Goal: Information Seeking & Learning: Learn about a topic

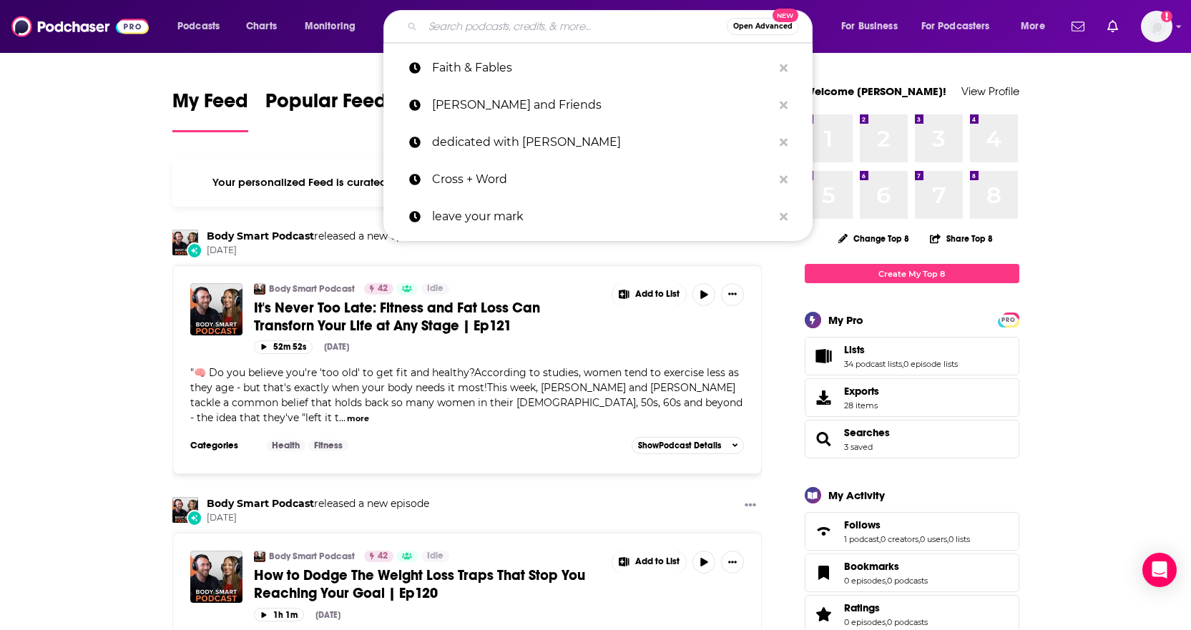
click at [620, 34] on input "Search podcasts, credits, & more..." at bounding box center [575, 26] width 304 height 23
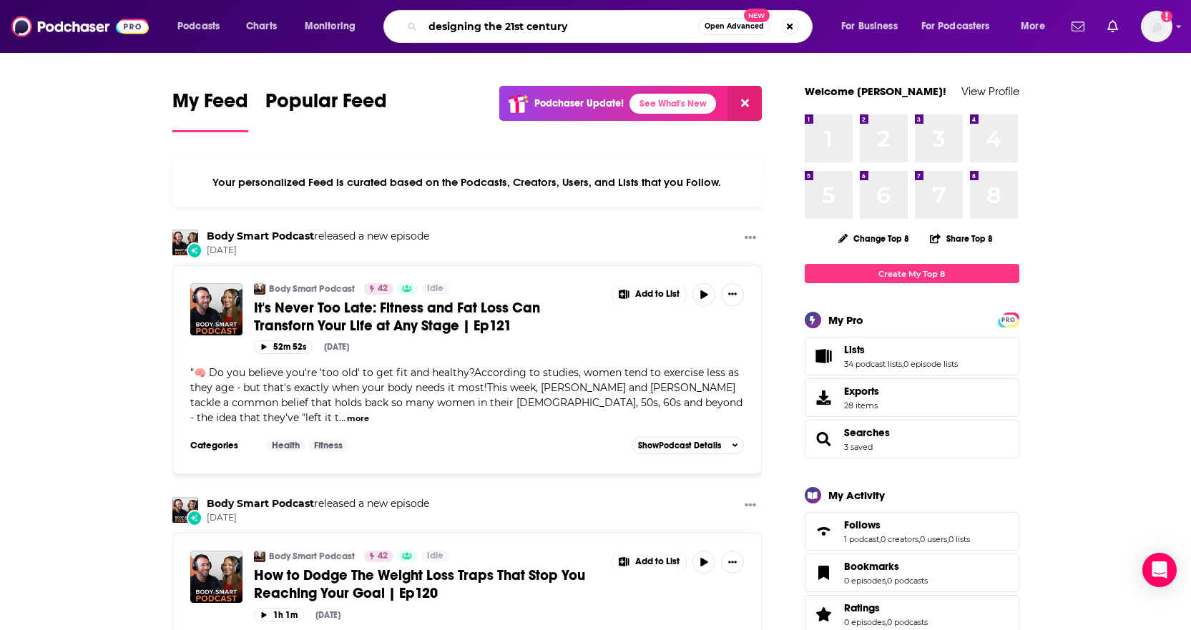
type input "designing the 21st century"
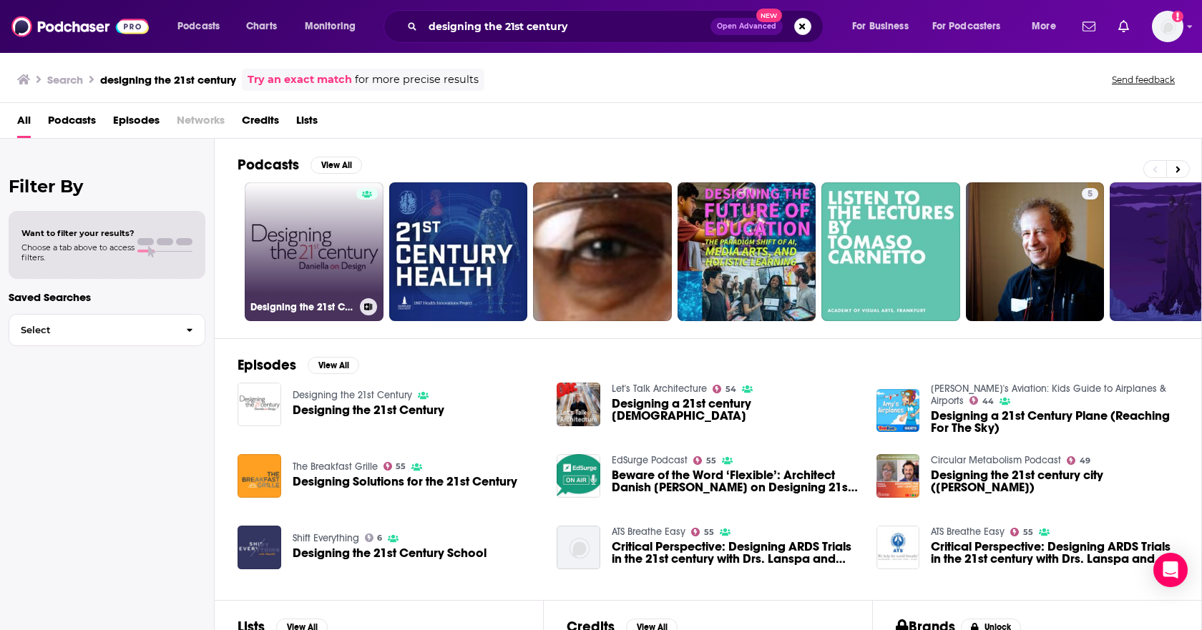
click at [377, 237] on div at bounding box center [366, 243] width 21 height 110
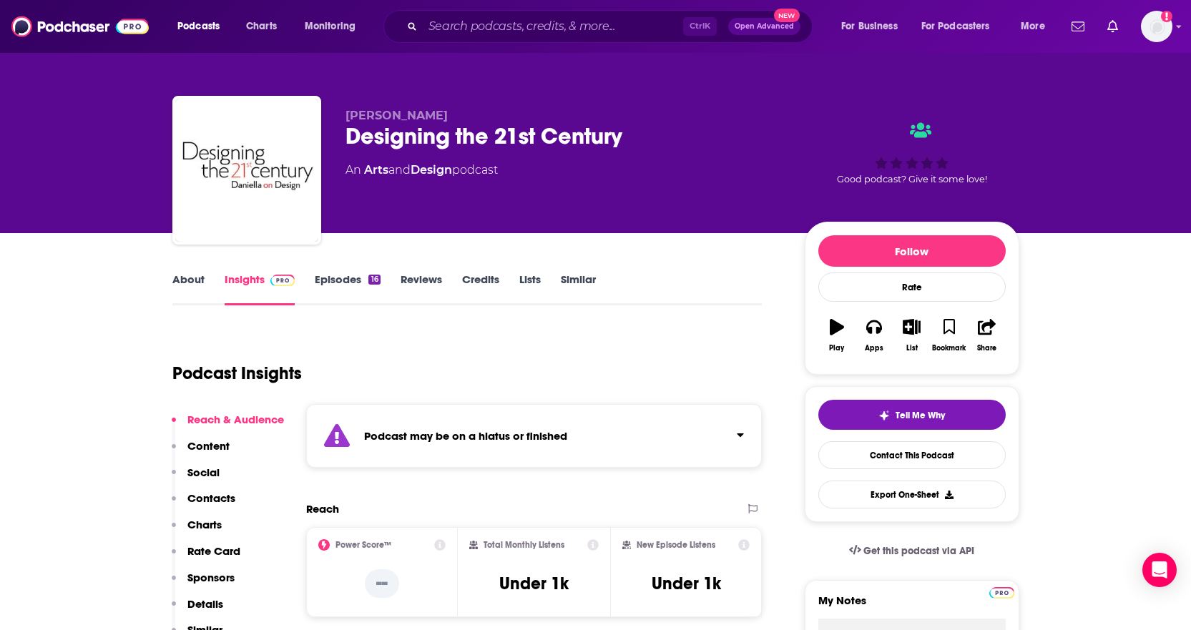
click at [449, 374] on div "Podcast Insights" at bounding box center [461, 364] width 579 height 73
